Goal: Connect with others: Establish contact or relationships with other users

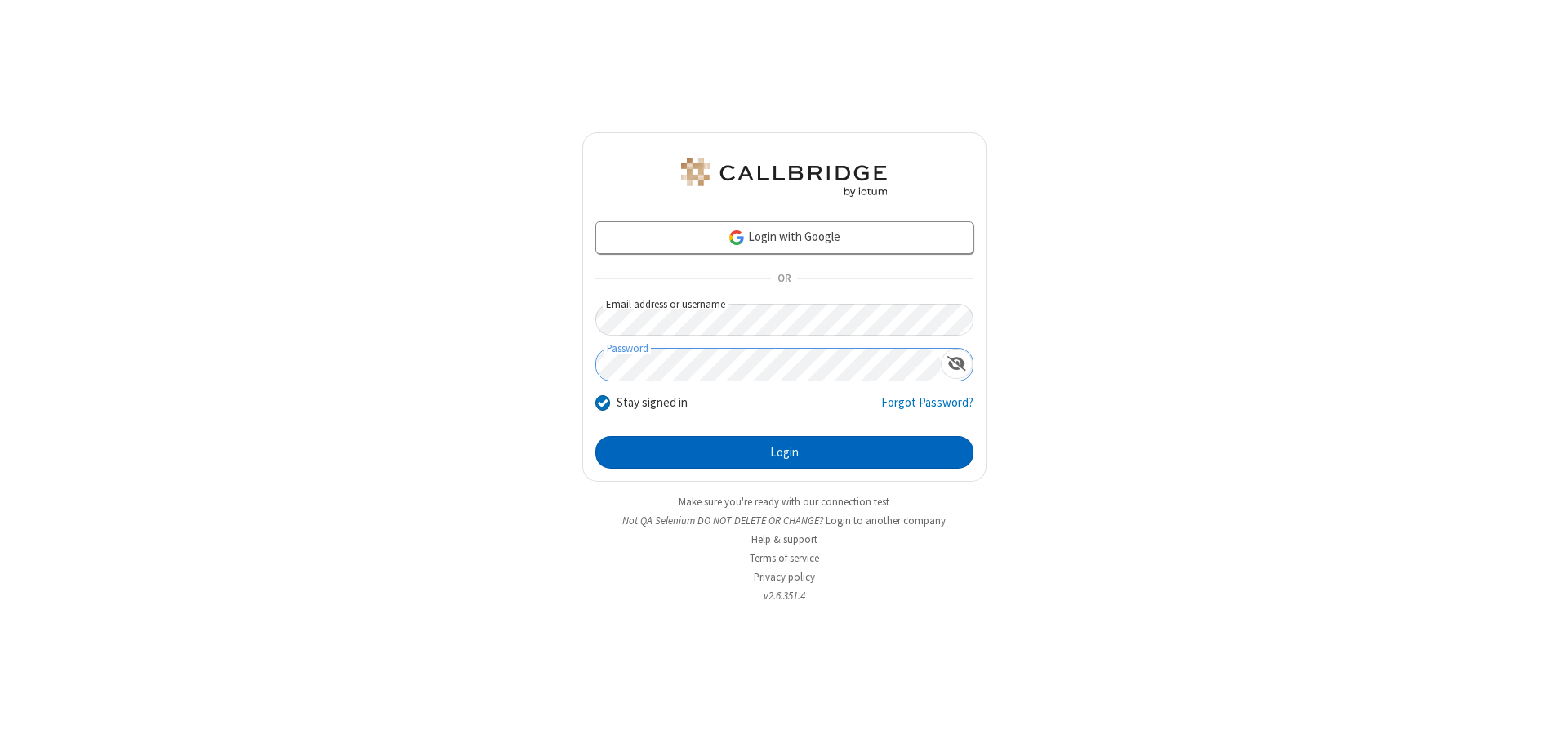
click at [784, 452] on button "Login" at bounding box center [784, 452] width 378 height 32
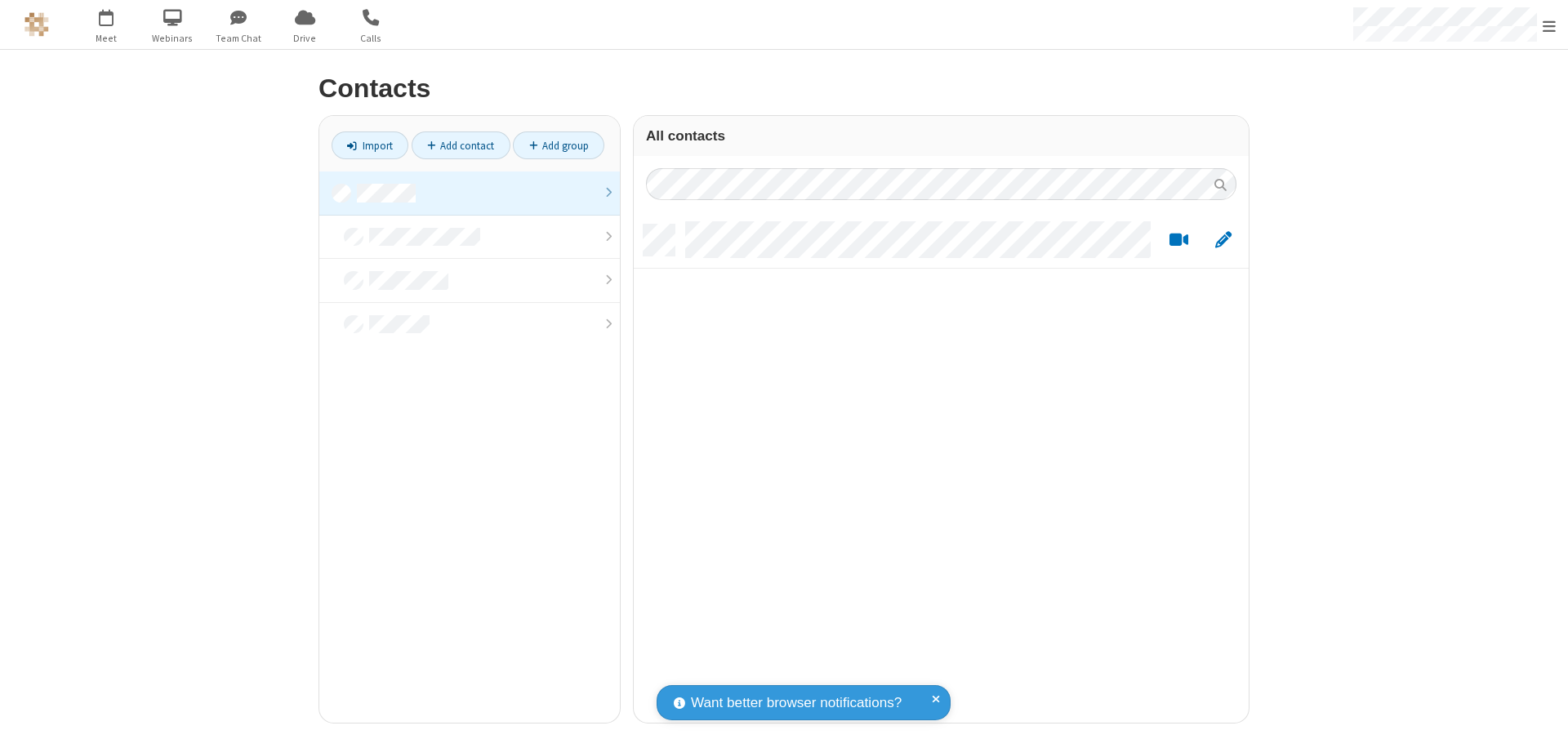
click at [469, 193] on link at bounding box center [470, 194] width 301 height 44
click at [461, 145] on link "Add contact" at bounding box center [461, 145] width 99 height 28
